Goal: Task Accomplishment & Management: Manage account settings

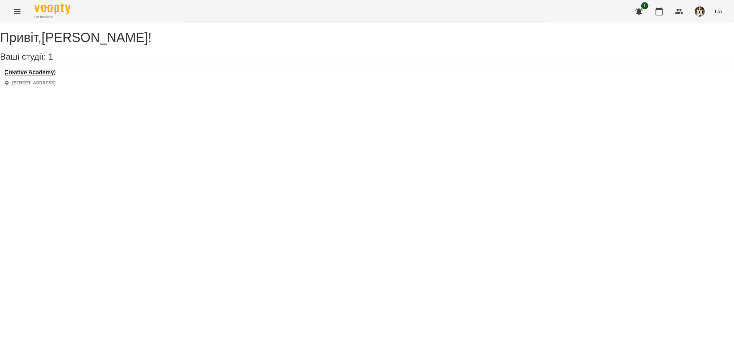
click at [52, 76] on h3 "Creative Academy" at bounding box center [29, 72] width 51 height 6
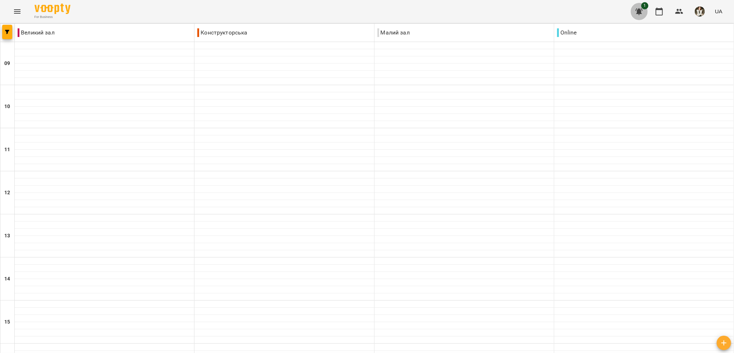
click at [641, 13] on icon "button" at bounding box center [638, 11] width 7 height 7
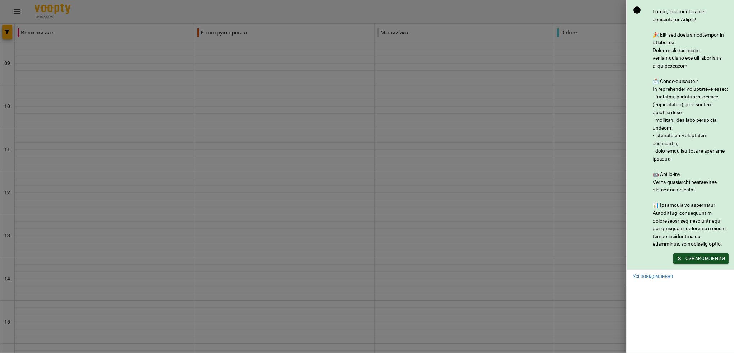
click at [397, 153] on div at bounding box center [367, 176] width 734 height 353
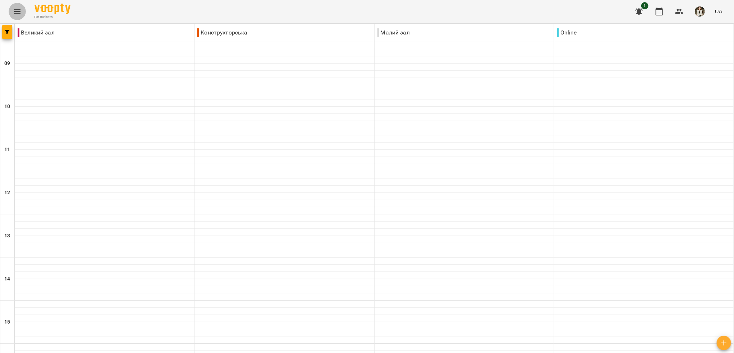
click at [21, 10] on button "Menu" at bounding box center [17, 11] width 17 height 17
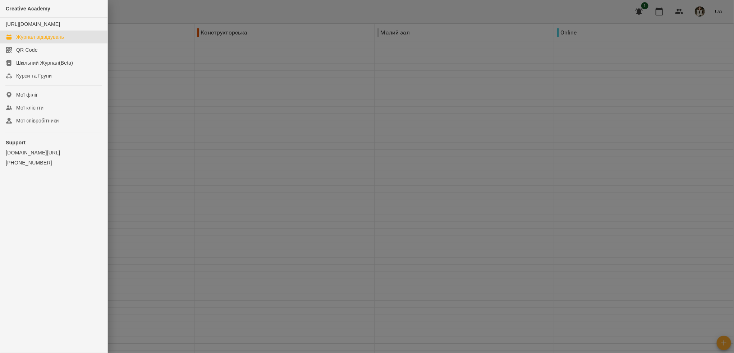
click at [26, 41] on div "Журнал відвідувань" at bounding box center [40, 36] width 48 height 7
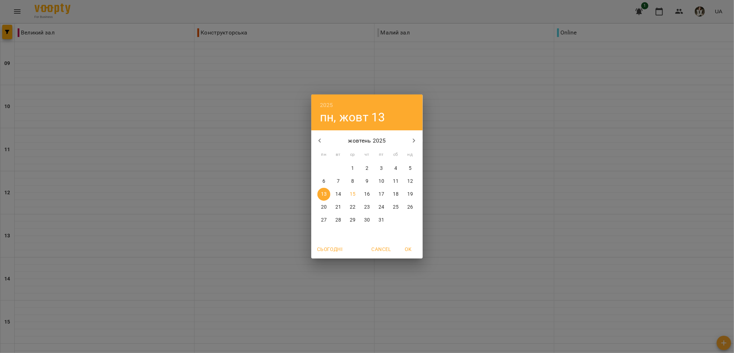
click at [352, 181] on p "8" at bounding box center [352, 181] width 3 height 7
type input "**********"
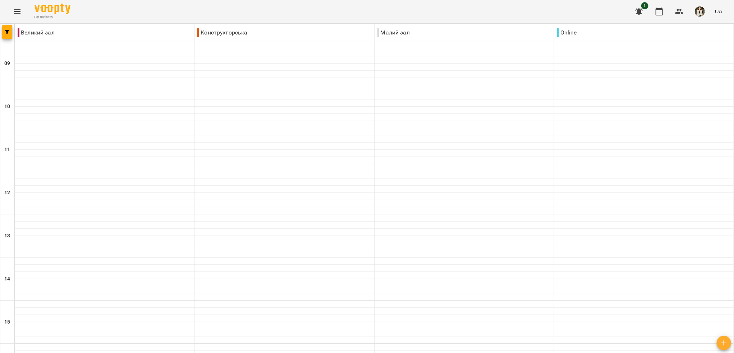
scroll to position [297, 0]
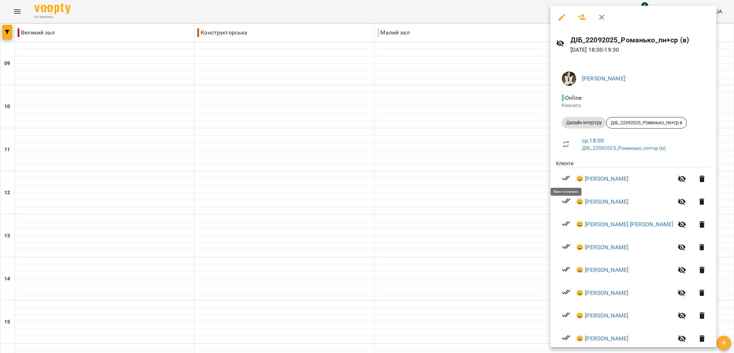
click at [565, 179] on icon at bounding box center [566, 178] width 9 height 9
click at [560, 20] on icon "button" at bounding box center [561, 17] width 6 height 6
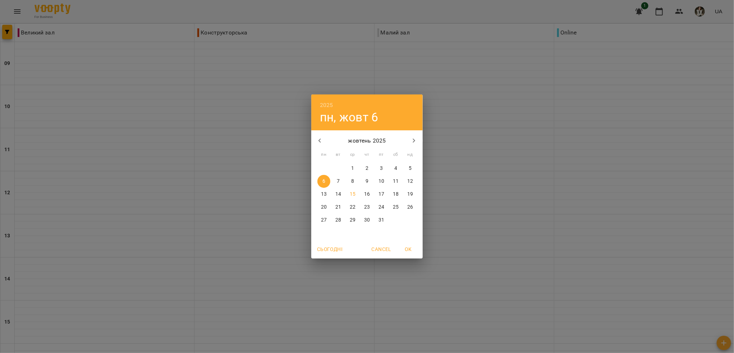
click at [352, 184] on p "8" at bounding box center [352, 181] width 3 height 7
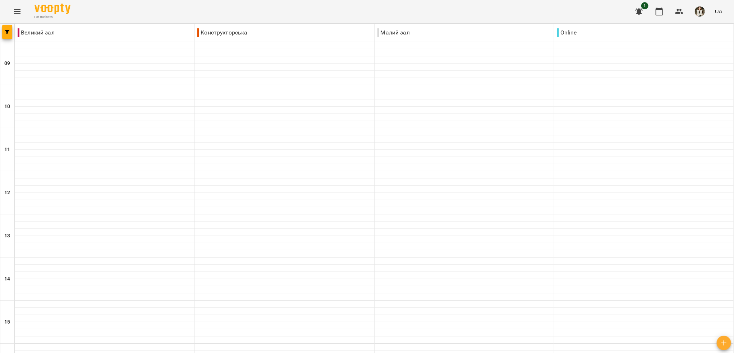
scroll to position [297, 0]
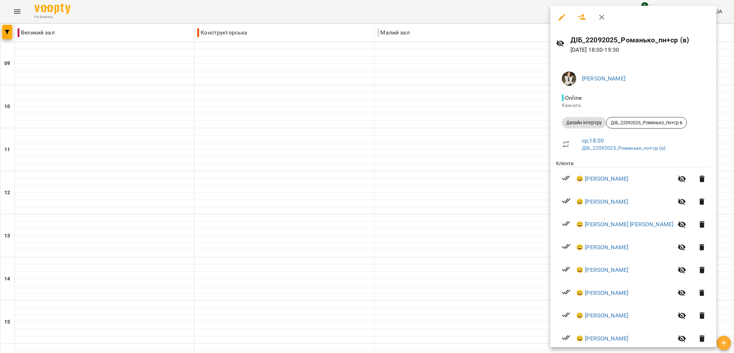
click at [584, 20] on icon "button" at bounding box center [581, 17] width 9 height 9
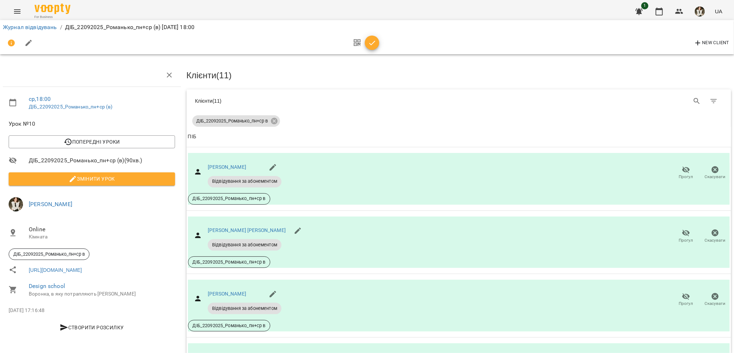
click at [369, 40] on icon "button" at bounding box center [372, 43] width 9 height 9
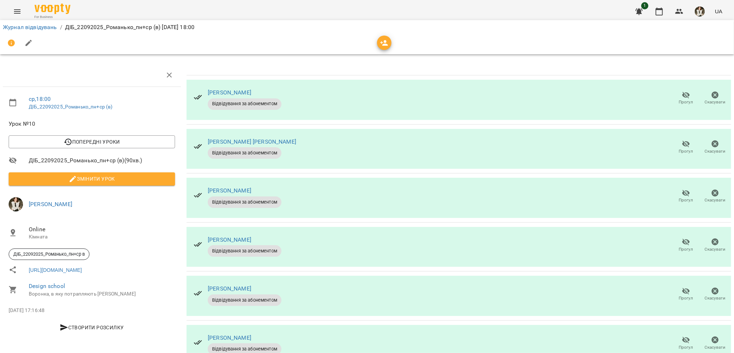
click at [387, 44] on icon "button" at bounding box center [384, 43] width 9 height 9
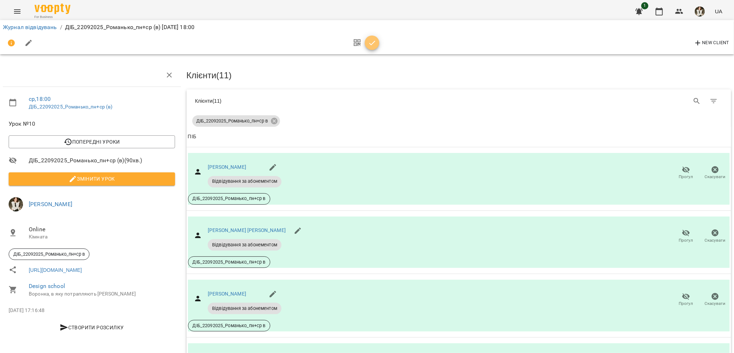
click at [375, 41] on icon "button" at bounding box center [372, 43] width 9 height 9
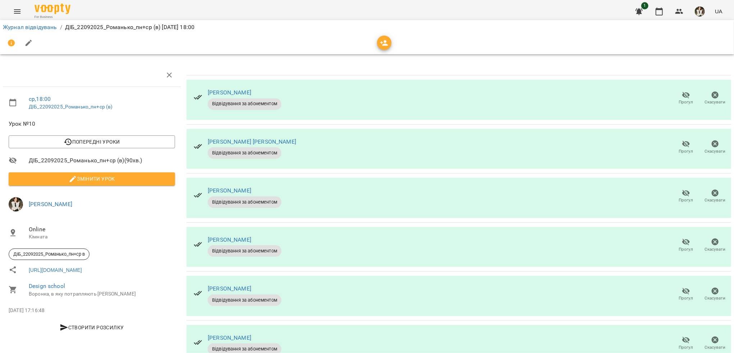
click at [221, 104] on span "Відвідування за абонементом" at bounding box center [245, 104] width 74 height 6
click at [381, 43] on icon "button" at bounding box center [384, 43] width 9 height 9
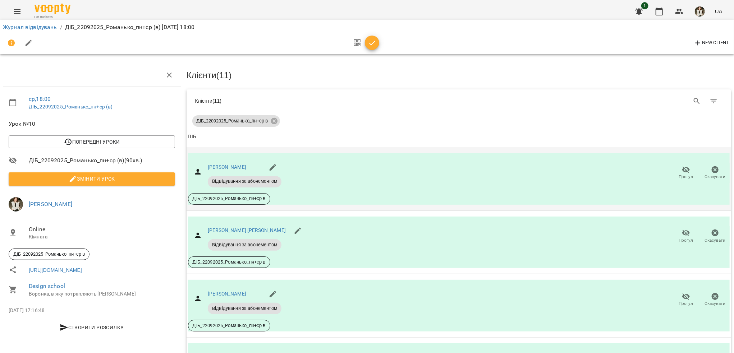
click at [682, 169] on icon "button" at bounding box center [686, 170] width 9 height 9
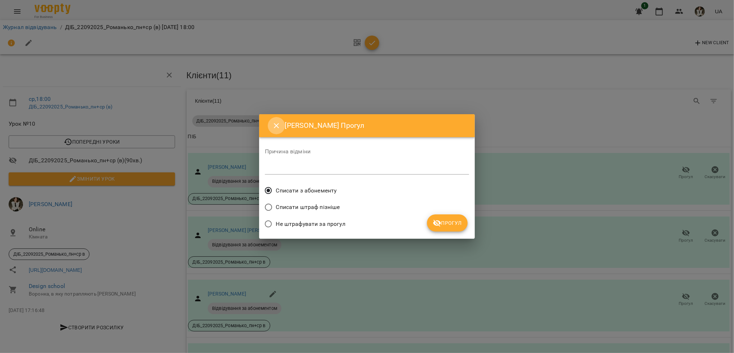
click at [279, 125] on icon "Close" at bounding box center [276, 125] width 9 height 9
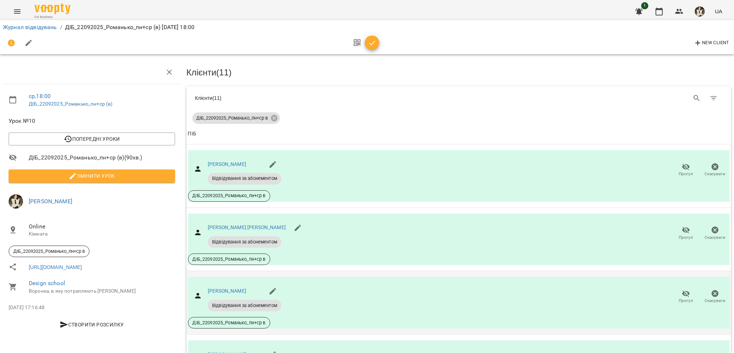
scroll to position [216, 0]
click at [365, 277] on div "[PERSON_NAME] Відвідування за абонементом Прогул Скасувати ДІБ_22092025_Романьк…" at bounding box center [459, 303] width 542 height 52
click at [374, 44] on icon "button" at bounding box center [372, 43] width 9 height 9
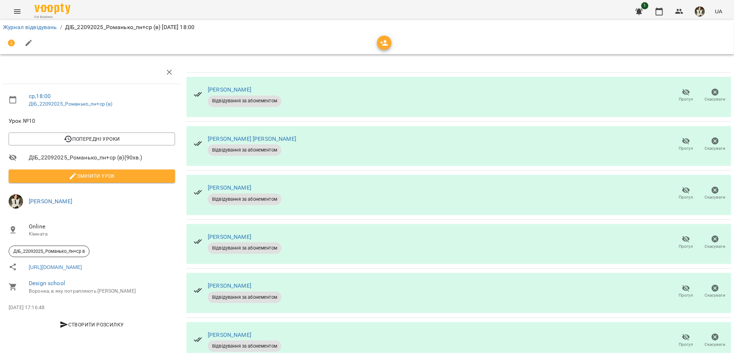
click at [388, 41] on icon "button" at bounding box center [384, 43] width 9 height 9
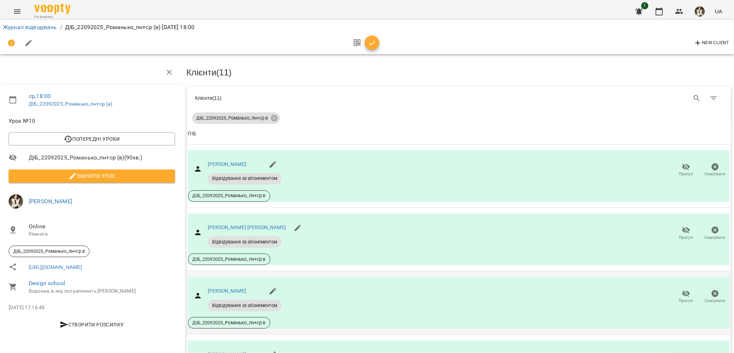
click at [563, 277] on div "[PERSON_NAME] Відвідування за абонементом Прогул Скасувати ДІБ_22092025_Романьк…" at bounding box center [459, 303] width 542 height 52
click at [353, 277] on div "[PERSON_NAME] Відвідування за абонементом Прогул Скасувати ДІБ_22092025_Романьк…" at bounding box center [459, 303] width 542 height 52
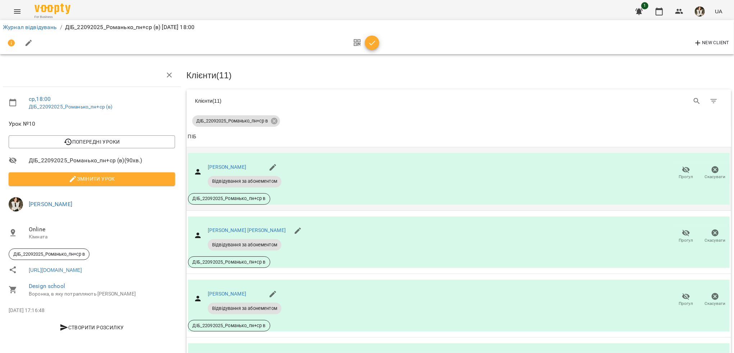
click at [316, 175] on div "[PERSON_NAME] Відвідування за абонементом Прогул Скасувати ДІБ_22092025_Романьк…" at bounding box center [459, 179] width 542 height 52
click at [390, 165] on div "[PERSON_NAME] Відвідування за абонементом Прогул Скасувати ДІБ_22092025_Романьк…" at bounding box center [459, 179] width 542 height 52
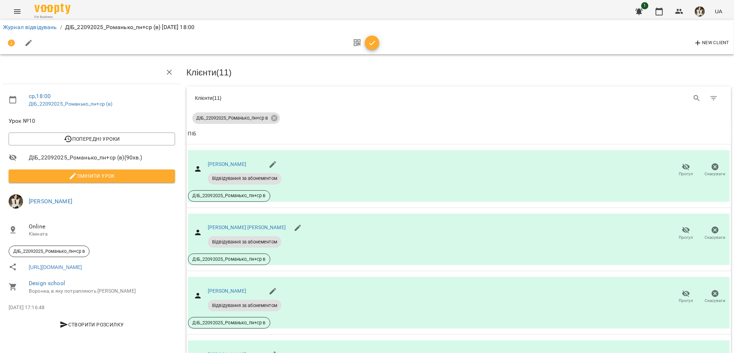
scroll to position [395, 0]
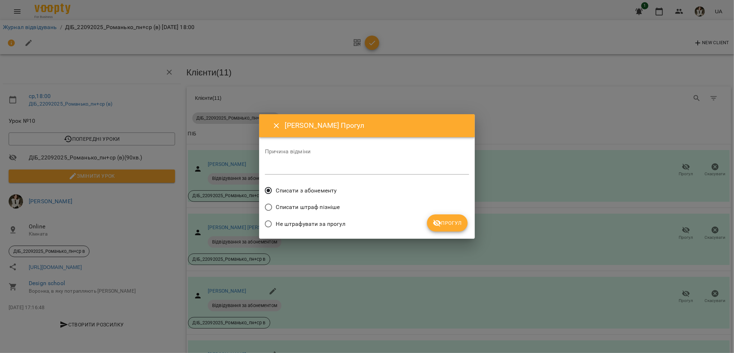
click at [279, 224] on span "Не штрафувати за прогул" at bounding box center [310, 224] width 69 height 9
click at [456, 222] on span "Прогул" at bounding box center [447, 223] width 29 height 9
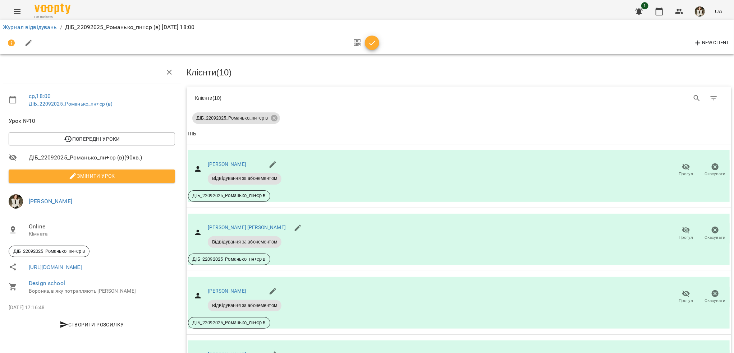
scroll to position [448, 0]
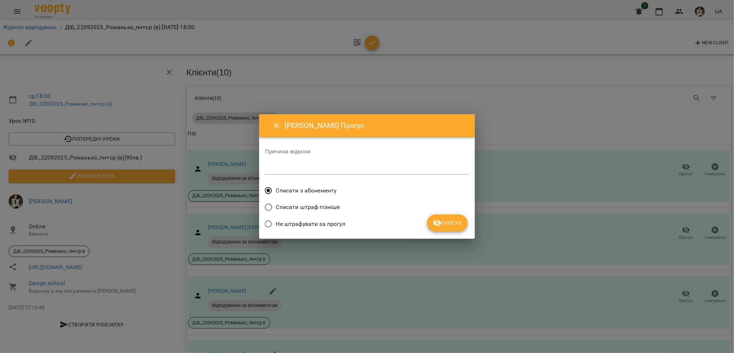
click at [296, 225] on span "Не штрафувати за прогул" at bounding box center [310, 224] width 69 height 9
click at [455, 223] on span "Прогул" at bounding box center [447, 223] width 29 height 9
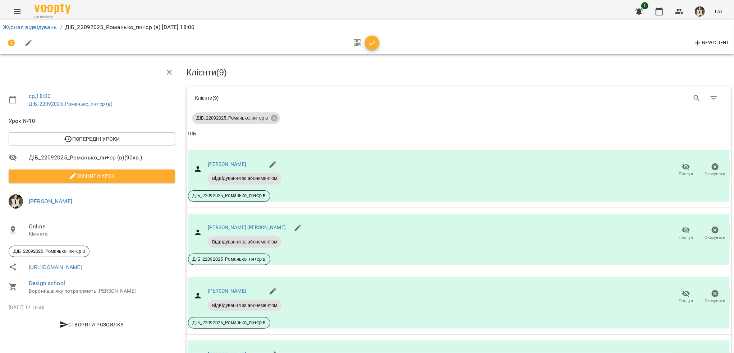
scroll to position [304, 0]
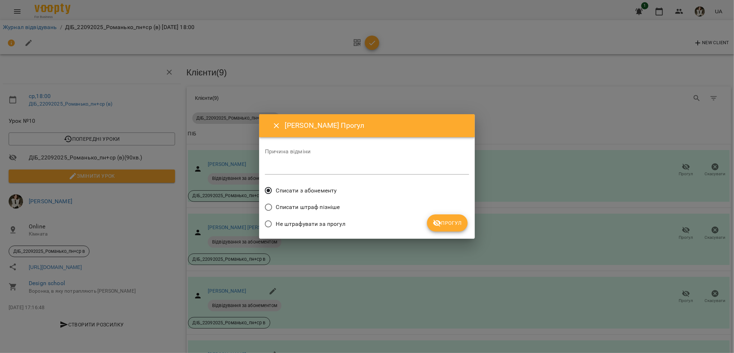
click at [279, 221] on span "Не штрафувати за прогул" at bounding box center [310, 224] width 69 height 9
click at [452, 224] on span "Прогул" at bounding box center [447, 223] width 29 height 9
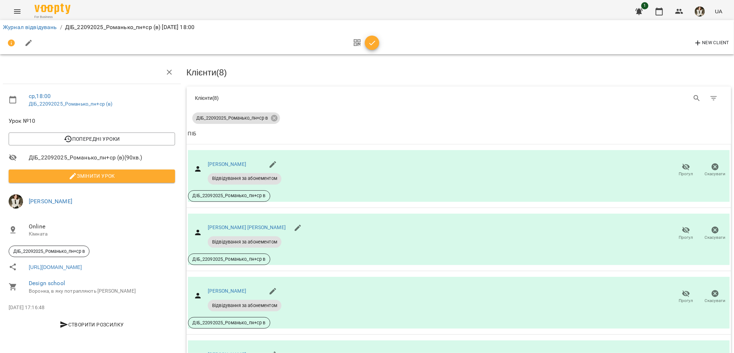
scroll to position [161, 0]
click at [682, 353] on icon "button" at bounding box center [686, 357] width 8 height 7
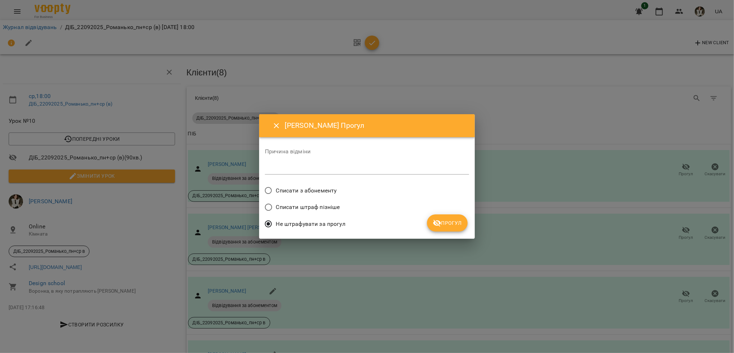
click at [443, 220] on span "Прогул" at bounding box center [447, 223] width 29 height 9
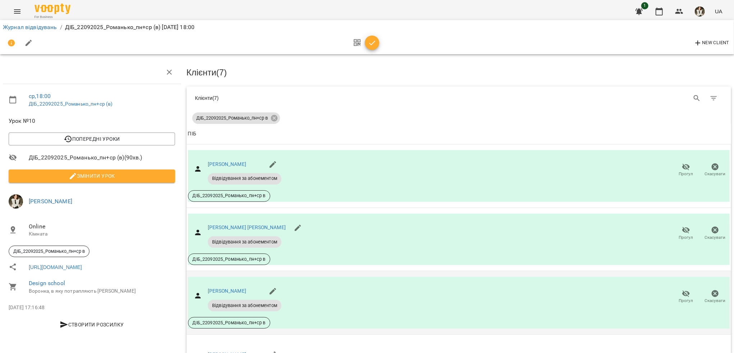
scroll to position [17, 0]
click at [370, 43] on icon "button" at bounding box center [372, 43] width 9 height 9
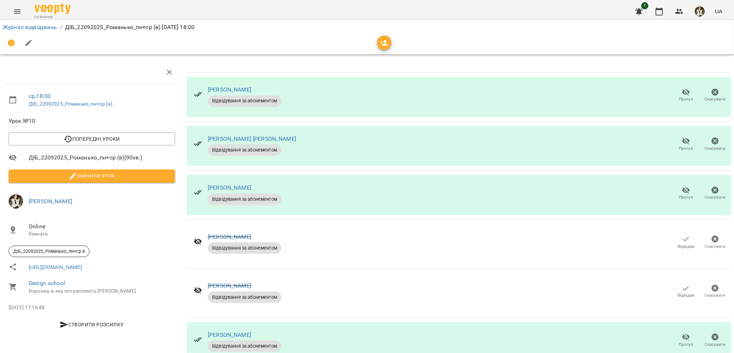
scroll to position [0, 0]
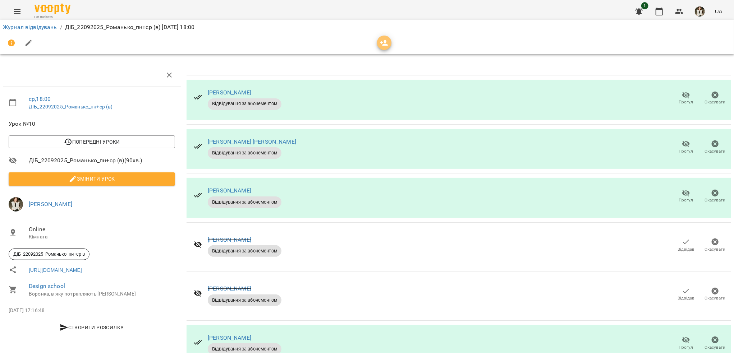
click at [383, 42] on icon "button" at bounding box center [384, 43] width 9 height 9
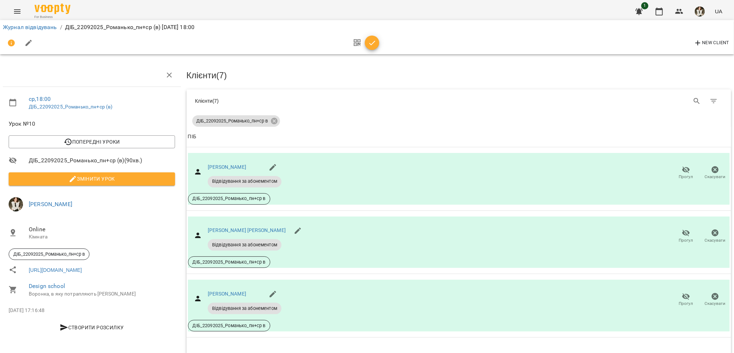
click at [376, 42] on icon "button" at bounding box center [372, 43] width 9 height 9
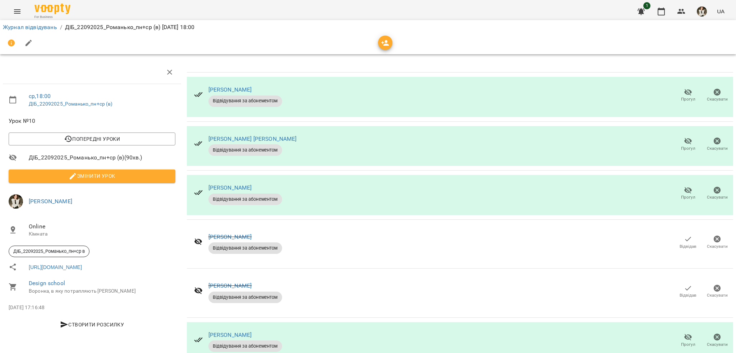
scroll to position [200, 0]
click at [497, 322] on div "[PERSON_NAME] за абонементом [PERSON_NAME]" at bounding box center [460, 342] width 546 height 40
click at [498, 322] on div "[PERSON_NAME] за абонементом [PERSON_NAME]" at bounding box center [460, 342] width 546 height 40
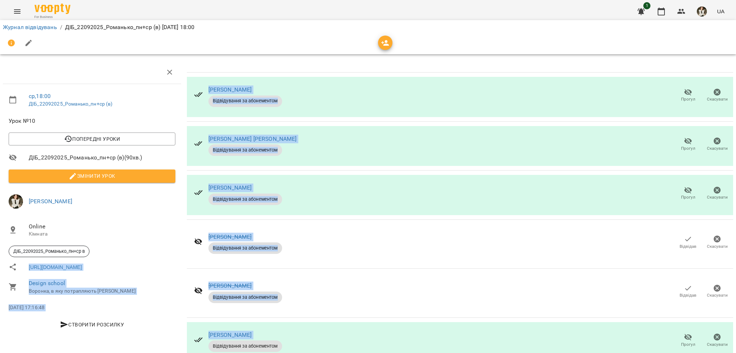
drag, startPoint x: 178, startPoint y: 60, endPoint x: 190, endPoint y: 116, distance: 58.0
click at [206, 145] on div "ср , 18:00 ДІБ_22092025_Романько_пн+ср (в) Урок №10 Попередні уроки [DATE] 18:0…" at bounding box center [368, 322] width 742 height 592
click at [411, 273] on div "[PERSON_NAME] Відвідування за абонементом Відвідав [GEOGRAPHIC_DATA]" at bounding box center [460, 293] width 546 height 40
